Goal: Task Accomplishment & Management: Manage account settings

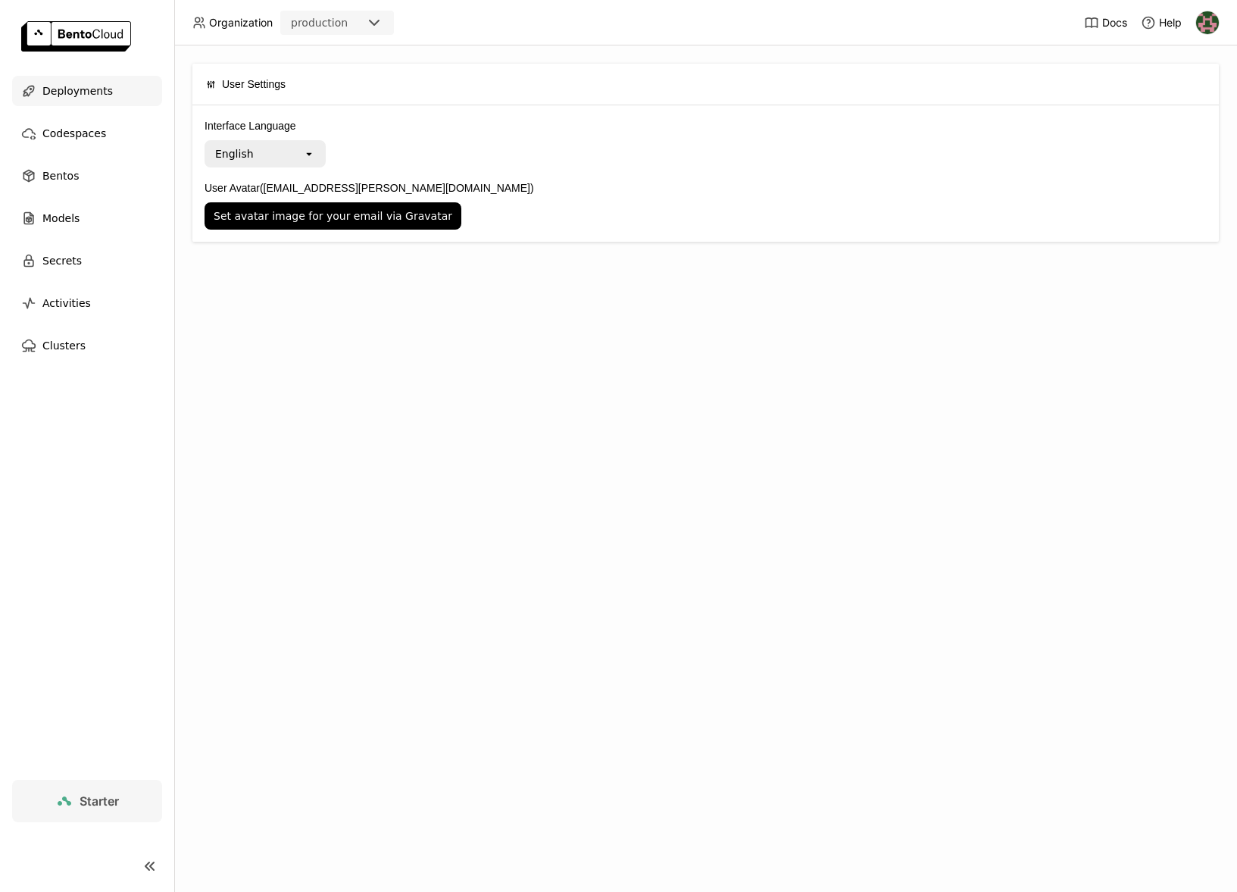
click at [87, 96] on span "Deployments" at bounding box center [77, 91] width 70 height 18
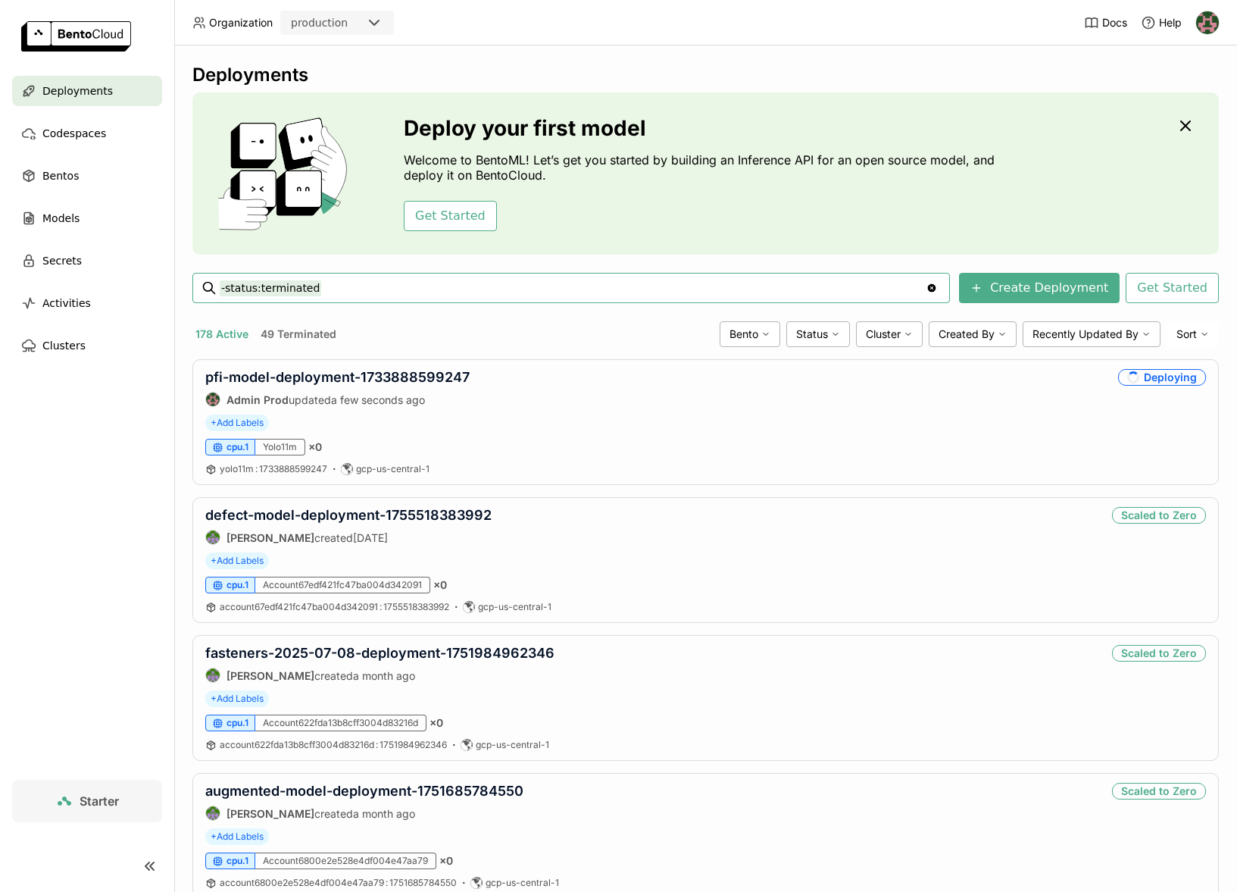
click at [233, 337] on button "178 Active" at bounding box center [221, 334] width 59 height 20
click at [830, 336] on div "Status" at bounding box center [819, 334] width 64 height 26
click at [754, 374] on li "Running" at bounding box center [759, 357] width 182 height 36
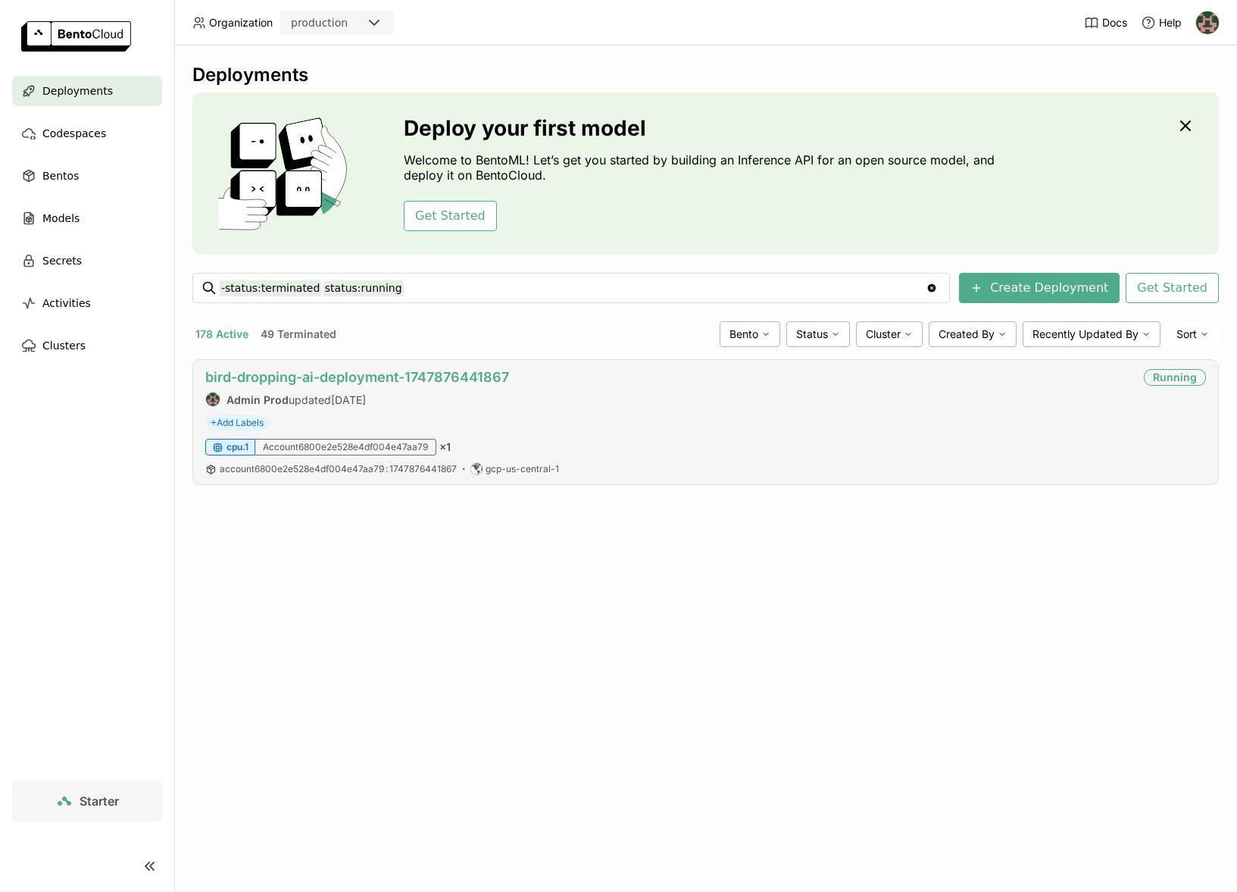
click at [430, 379] on link "bird-dropping-ai-deployment-1747876441867" at bounding box center [357, 377] width 304 height 16
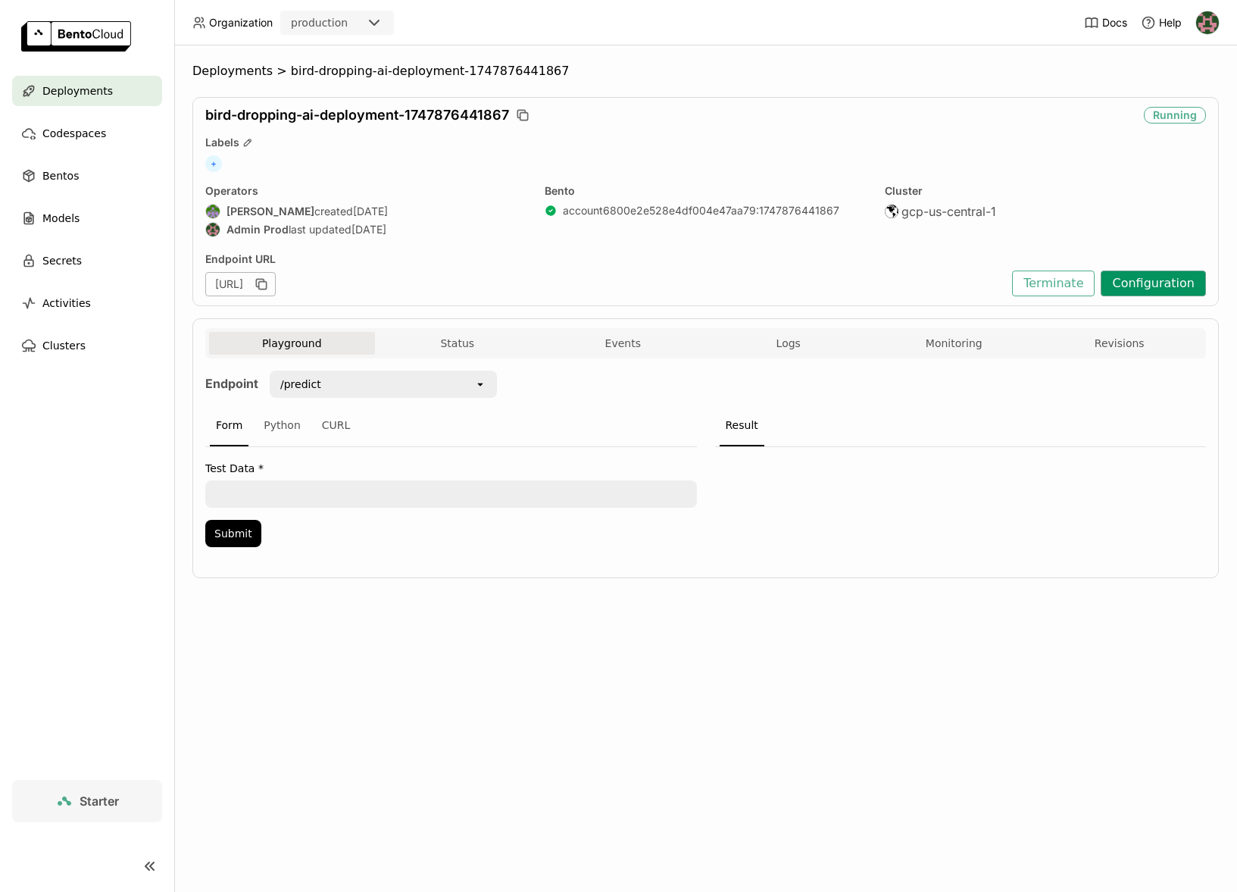
click at [1167, 293] on button "Configuration" at bounding box center [1153, 284] width 105 height 26
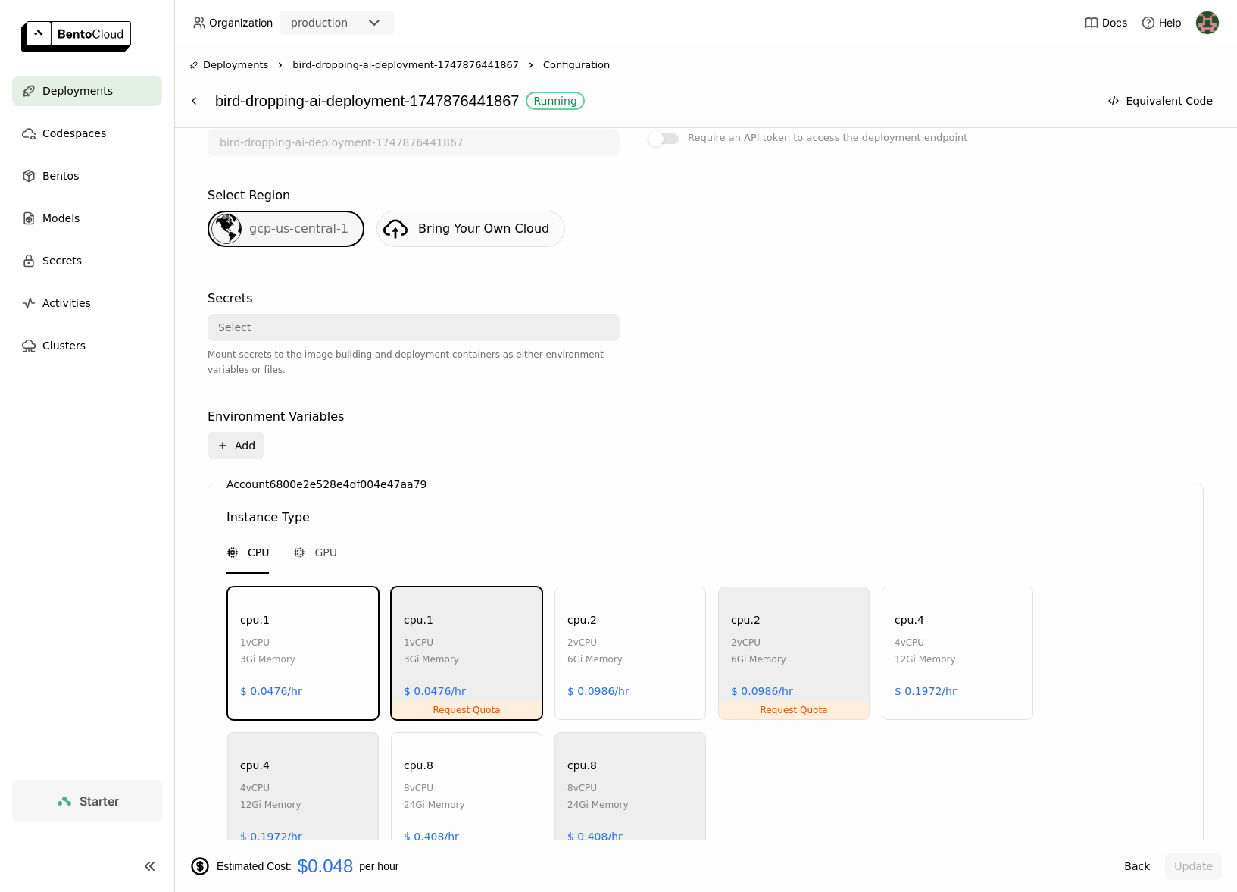
scroll to position [636, 0]
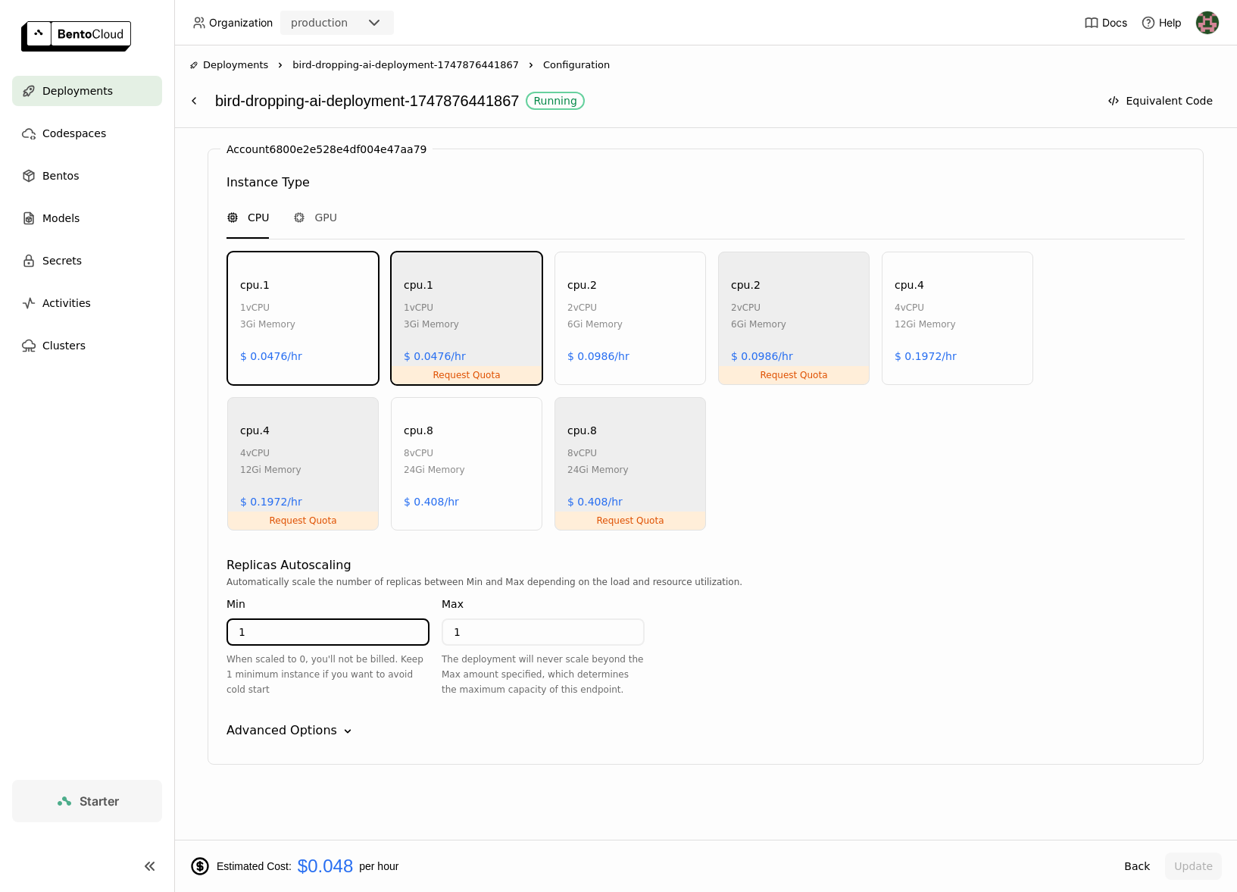
click at [308, 621] on input "1" at bounding box center [328, 632] width 200 height 24
type input "0"
click at [1208, 869] on button "Update" at bounding box center [1194, 866] width 57 height 27
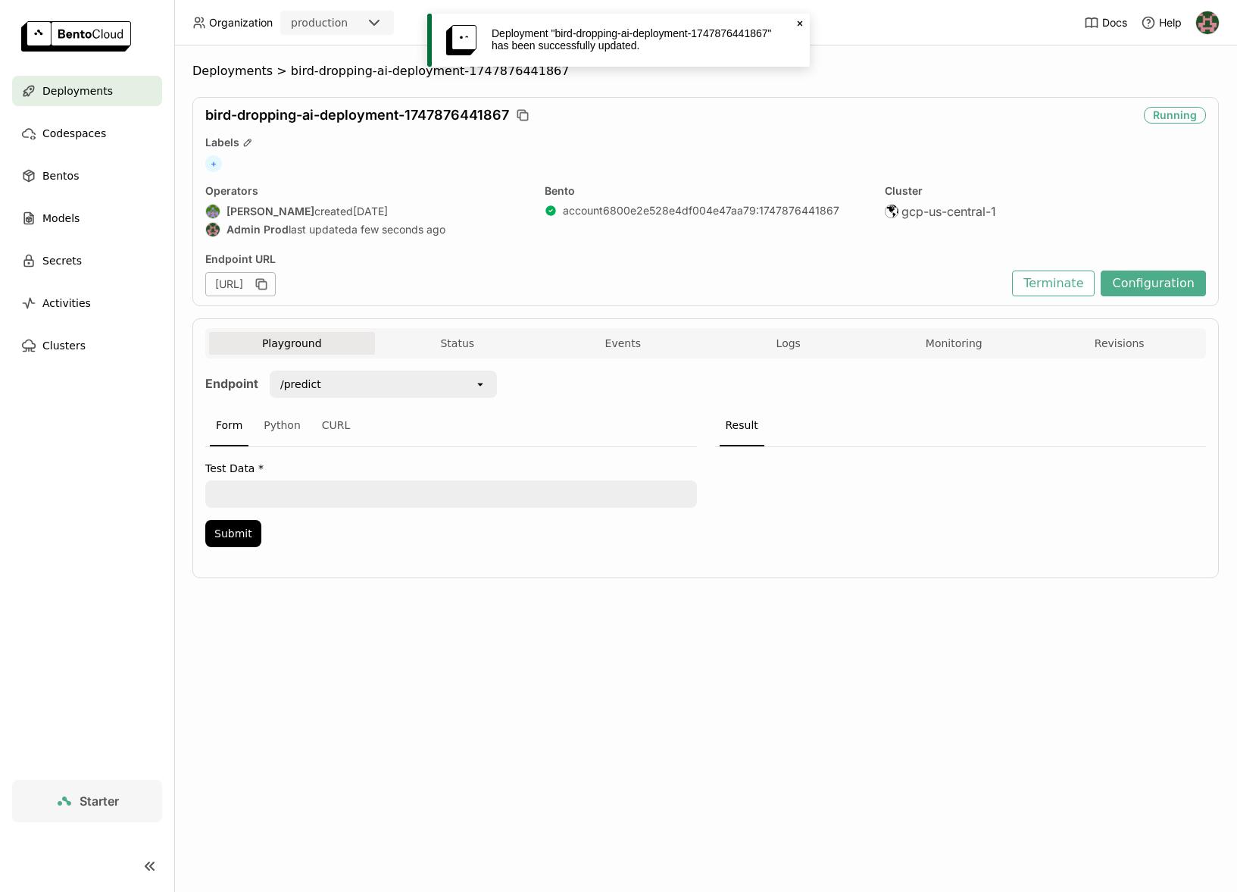
click at [810, 709] on div "Deployments > bird-dropping-ai-deployment-1747876441867 bird-dropping-ai-deploy…" at bounding box center [705, 468] width 1063 height 846
